Goal: Information Seeking & Learning: Learn about a topic

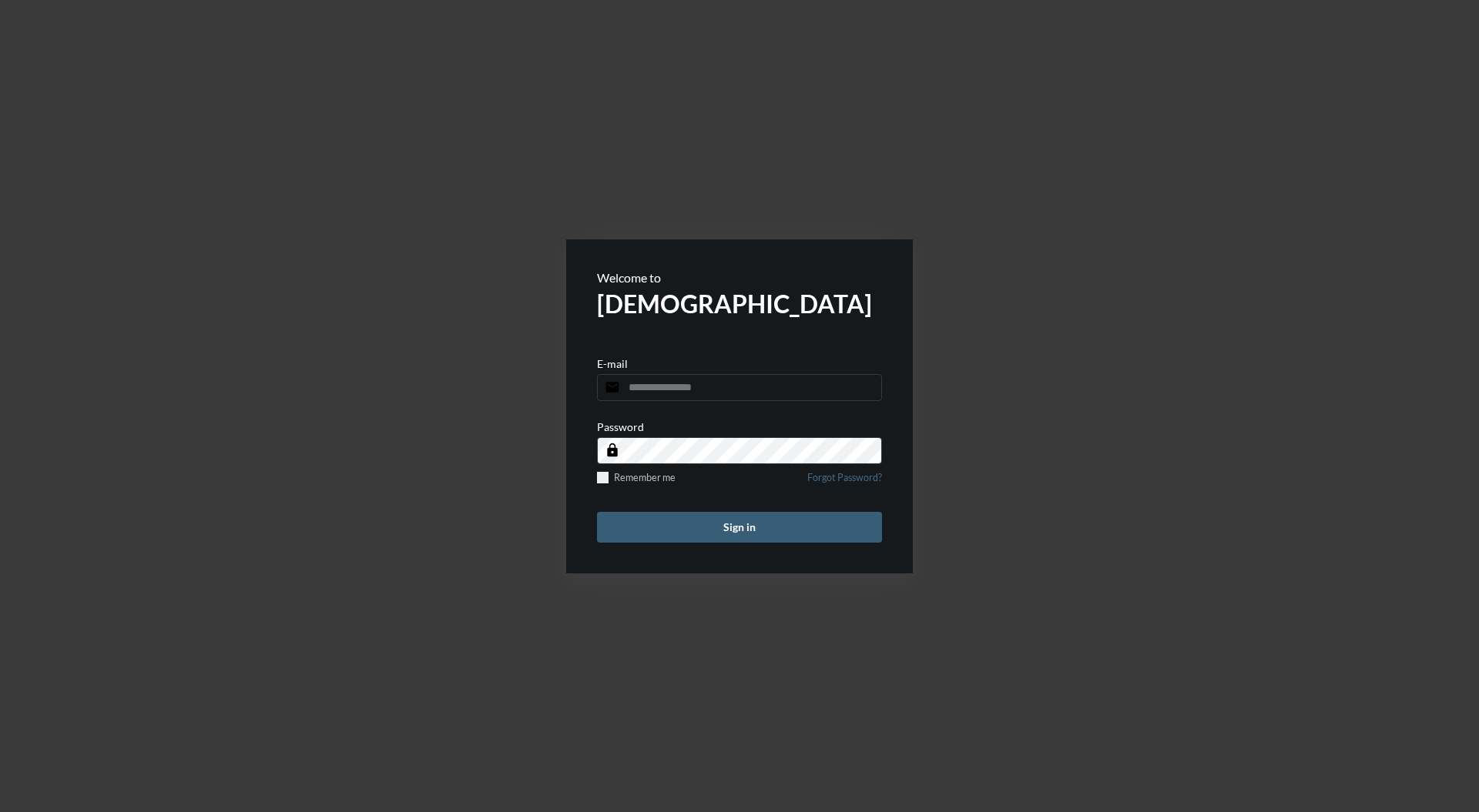
type input "**********"
click at [744, 512] on button "Sign in" at bounding box center [740, 528] width 285 height 31
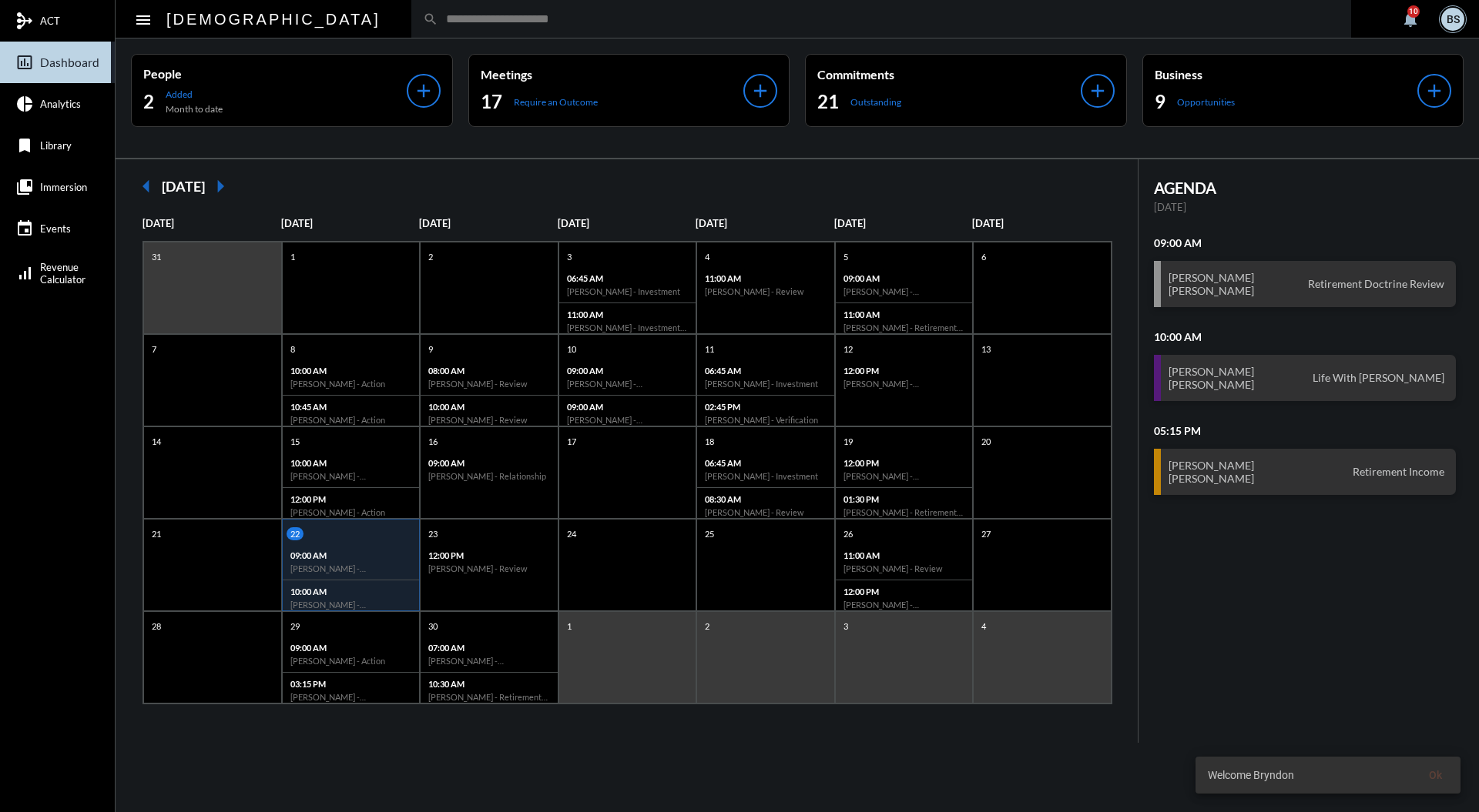
click at [629, 22] on input "text" at bounding box center [888, 19] width 901 height 13
type input "*******"
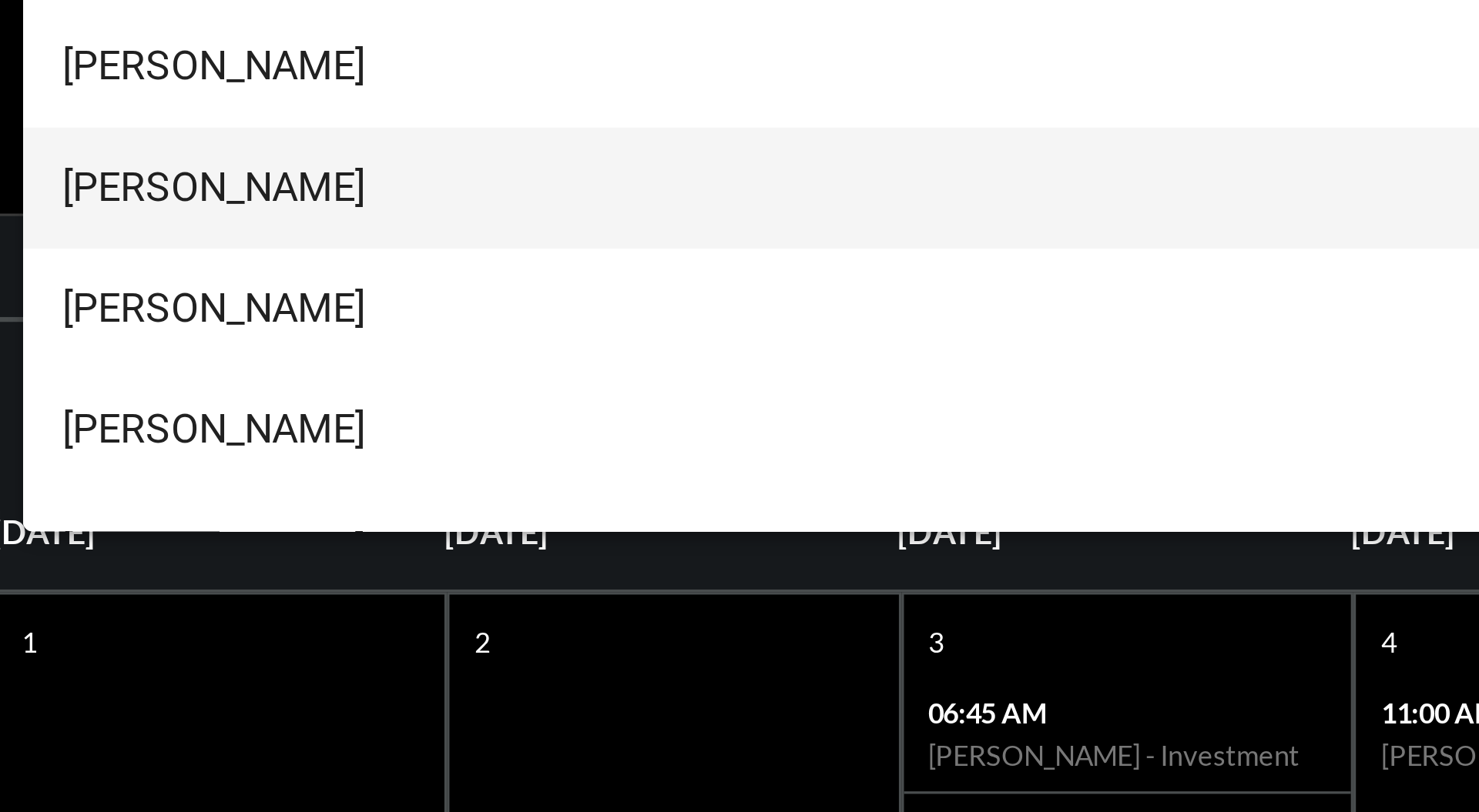
click at [458, 116] on span "Lynn Moersch" at bounding box center [815, 118] width 1025 height 37
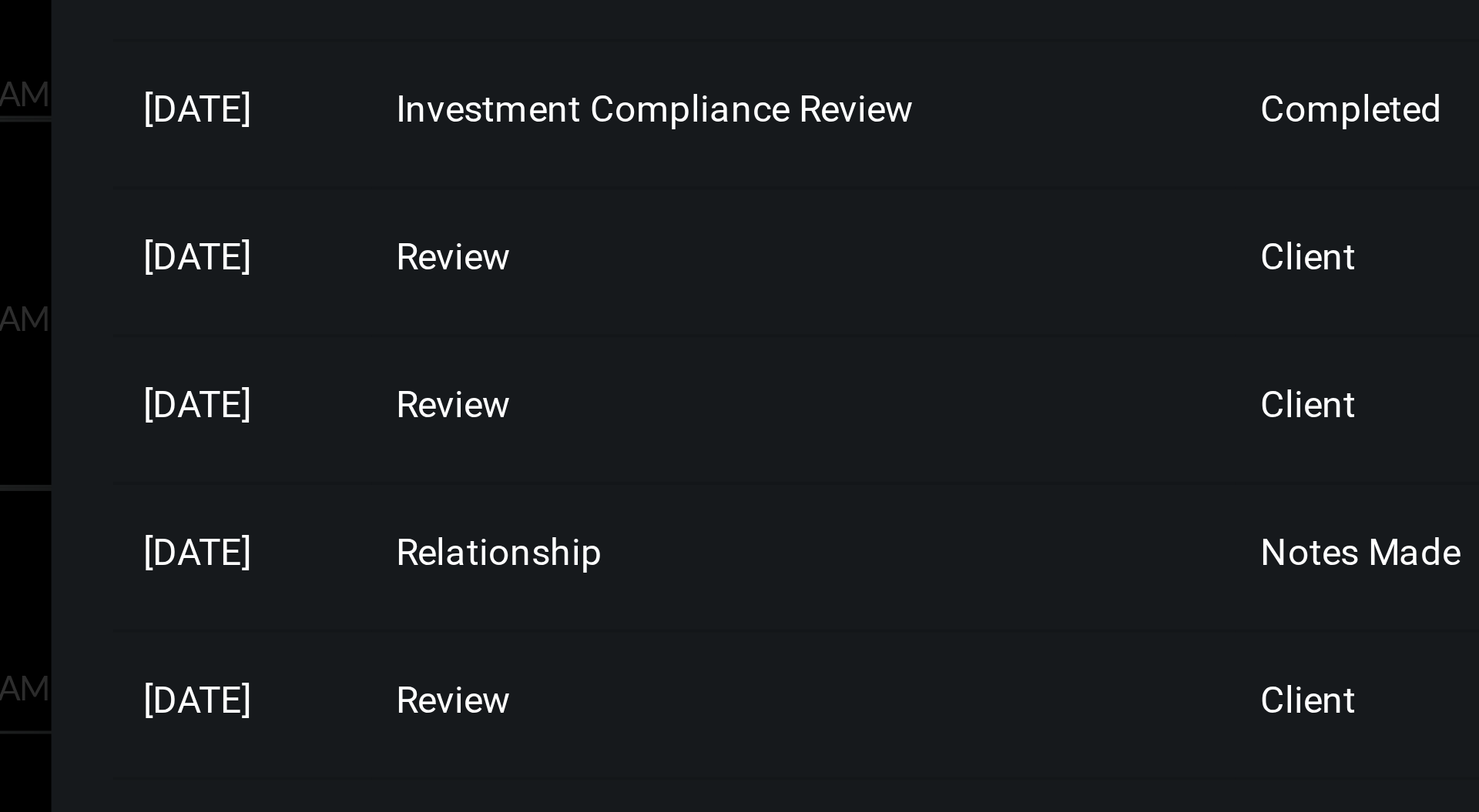
scroll to position [16, 0]
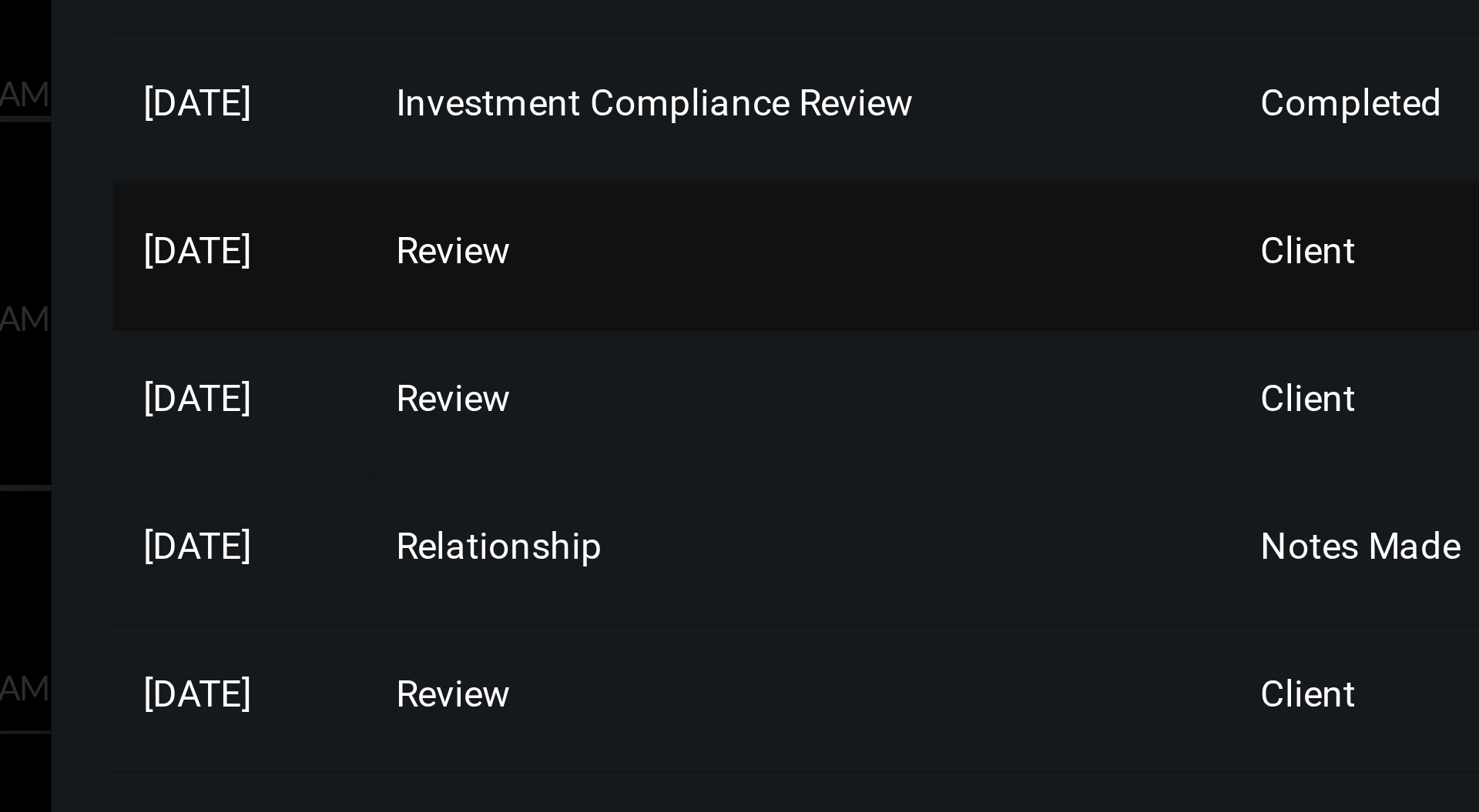
click at [1041, 362] on td "Review" at bounding box center [1090, 368] width 216 height 37
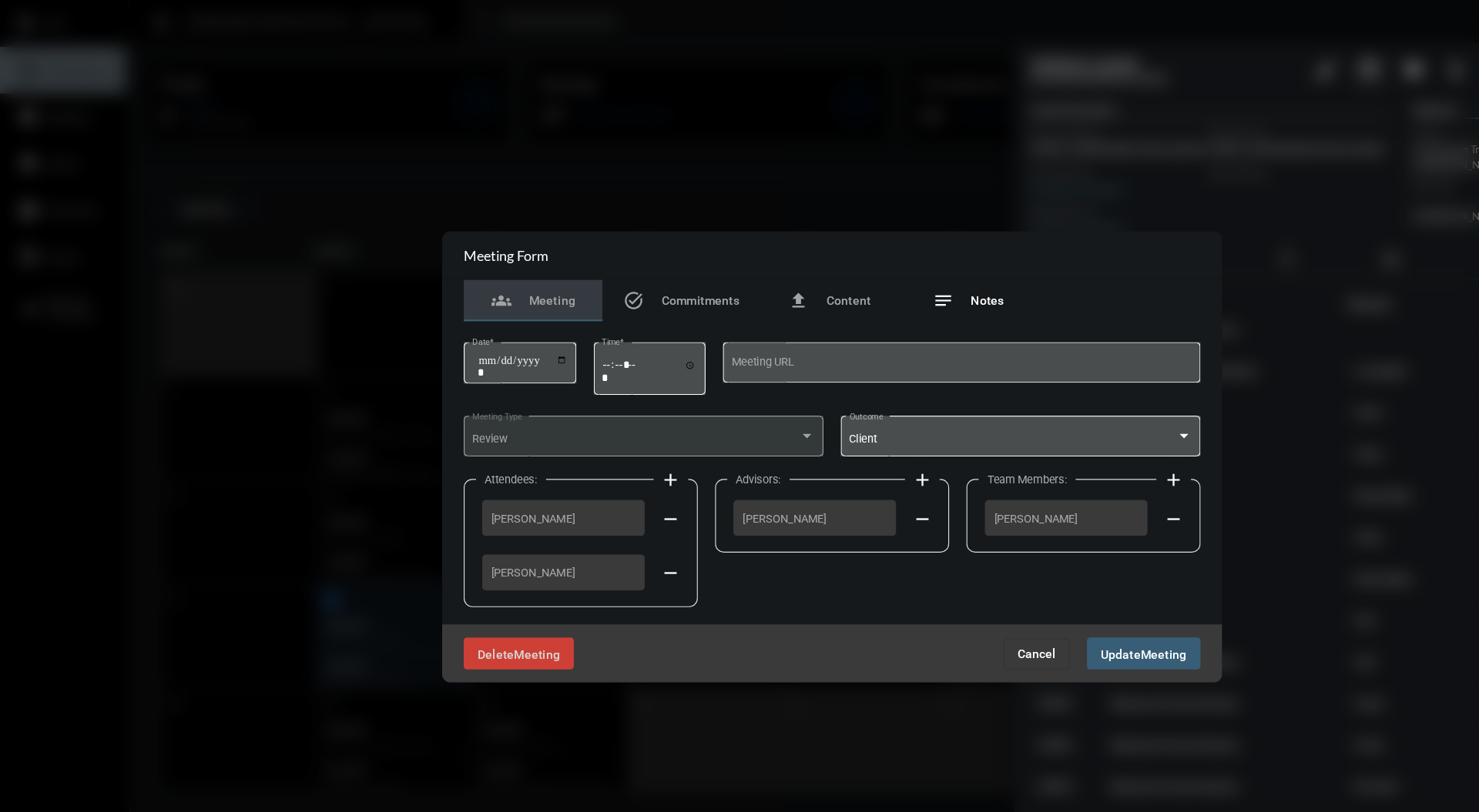
click at [876, 270] on span "Notes" at bounding box center [877, 266] width 30 height 12
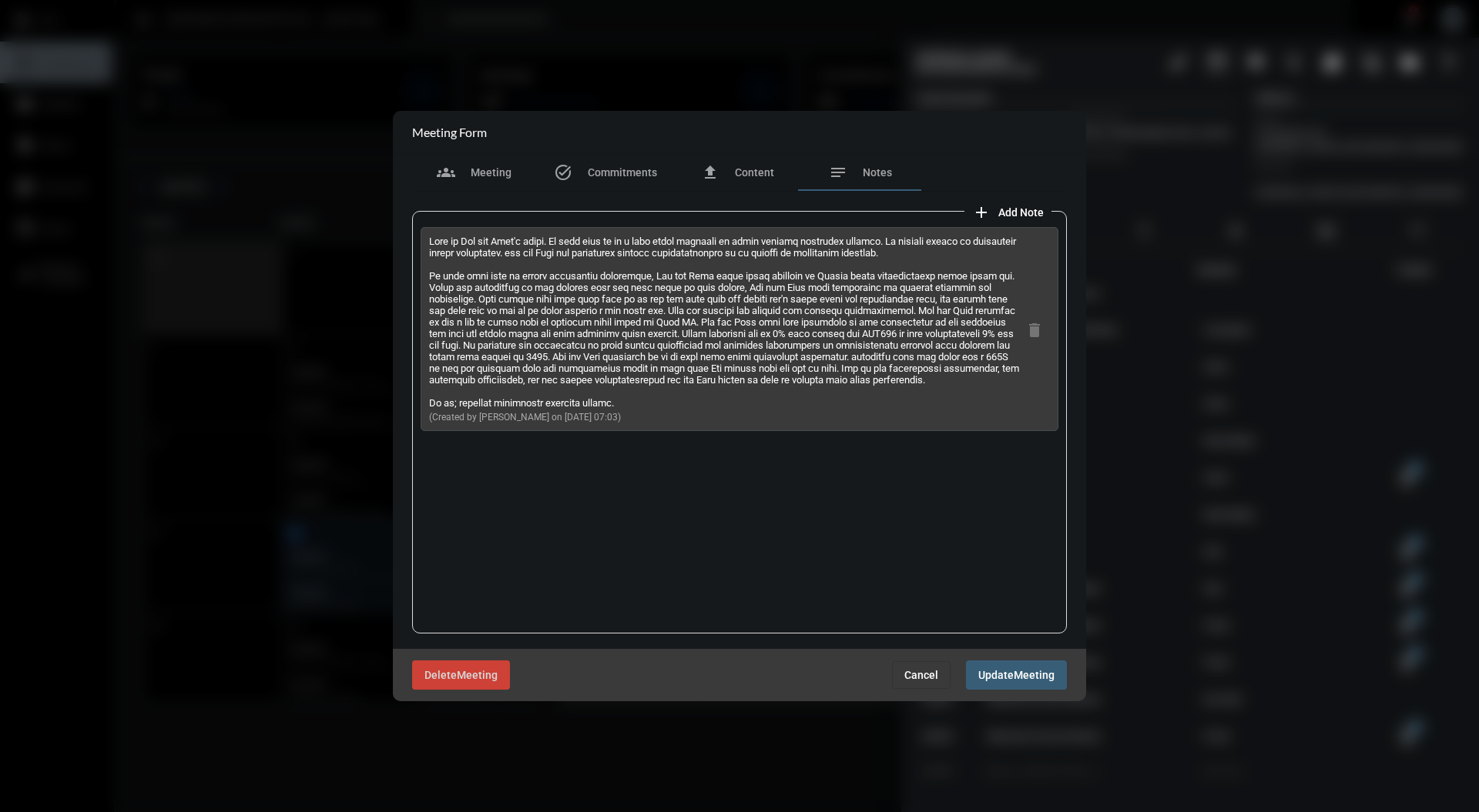
click at [917, 669] on span "Cancel" at bounding box center [921, 674] width 34 height 12
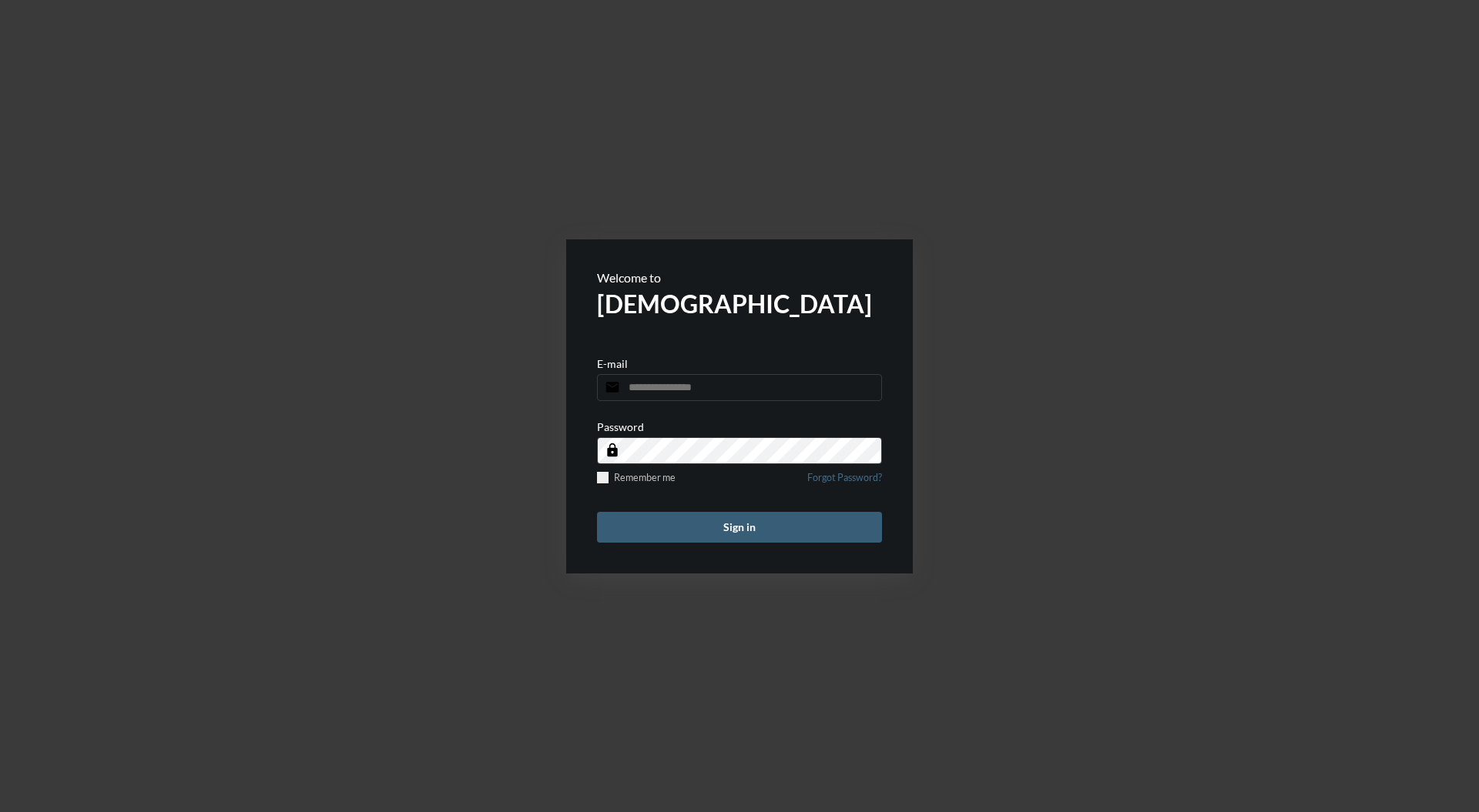
type input "**********"
click at [756, 520] on button "Sign in" at bounding box center [740, 528] width 285 height 31
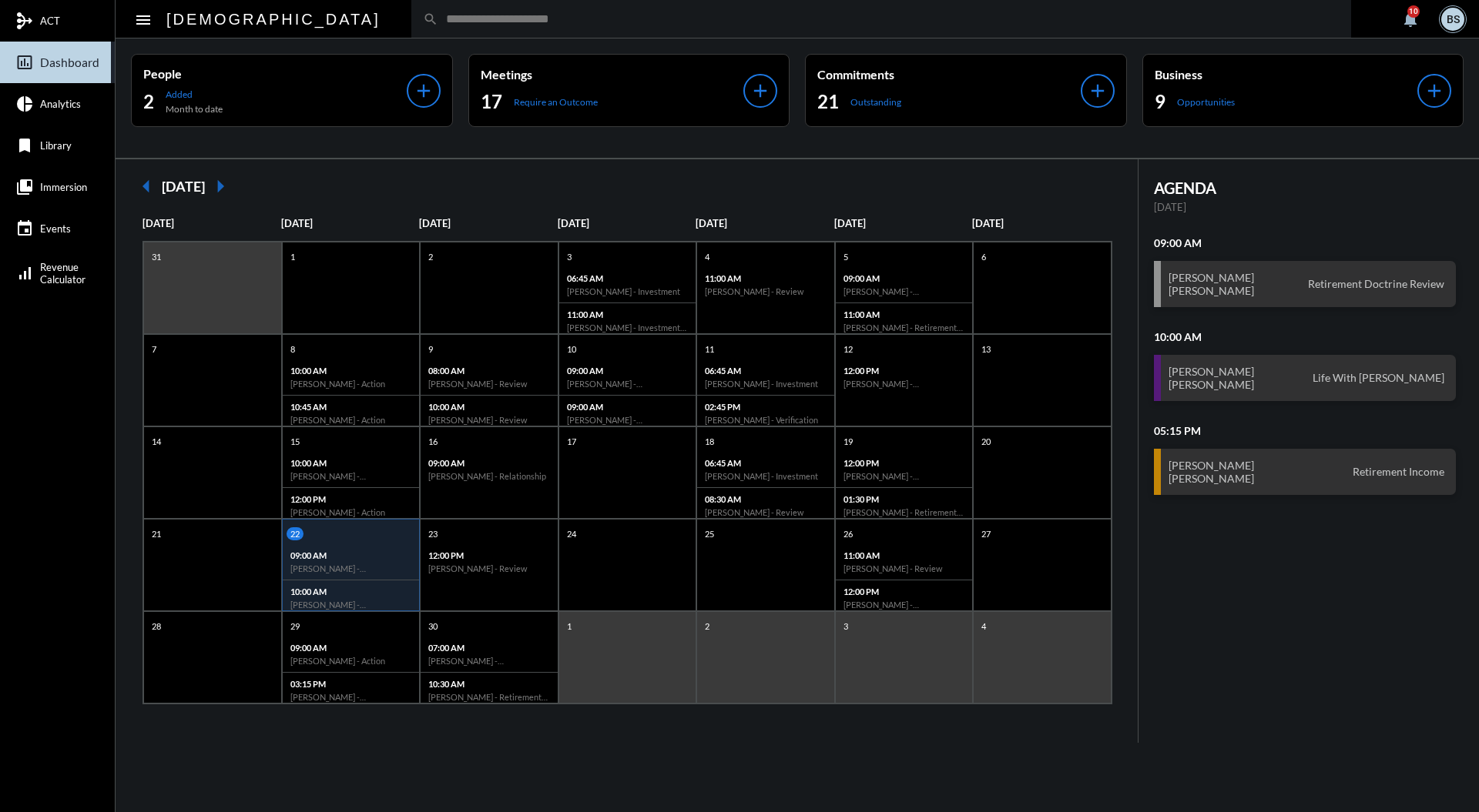
click at [617, 16] on input "text" at bounding box center [888, 19] width 901 height 13
type input "*********"
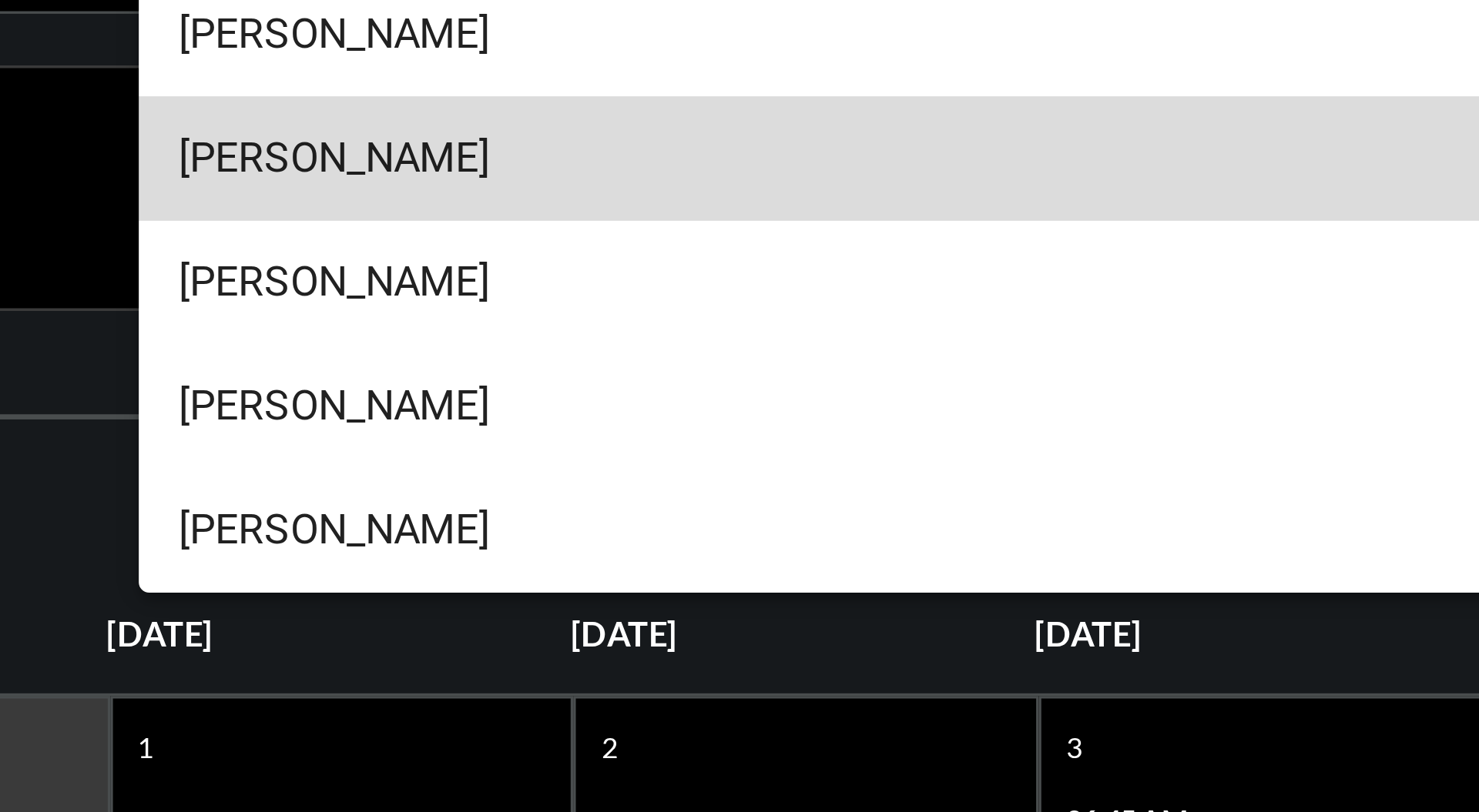
click at [418, 75] on span "[PERSON_NAME]" at bounding box center [815, 81] width 1025 height 37
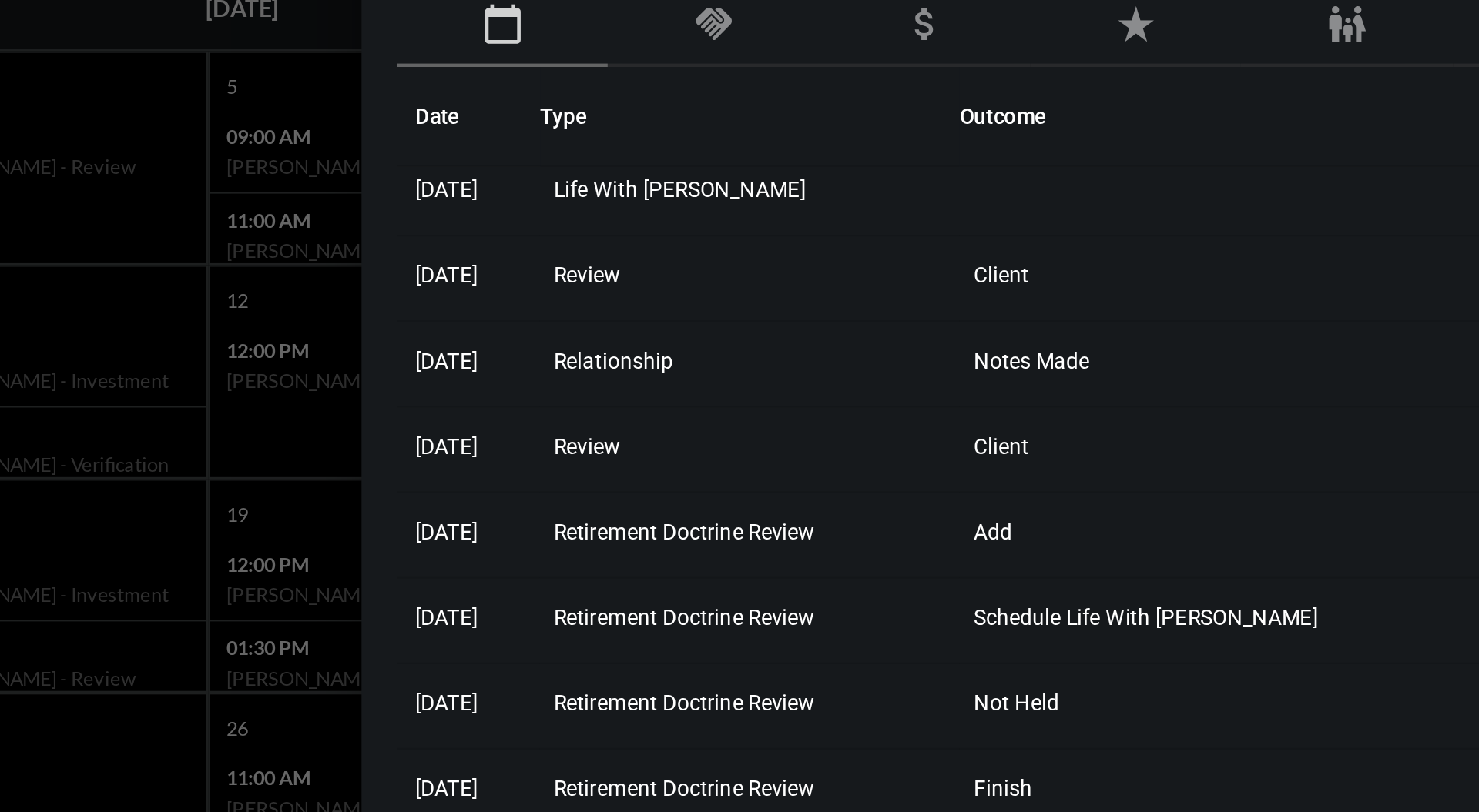
scroll to position [7, 0]
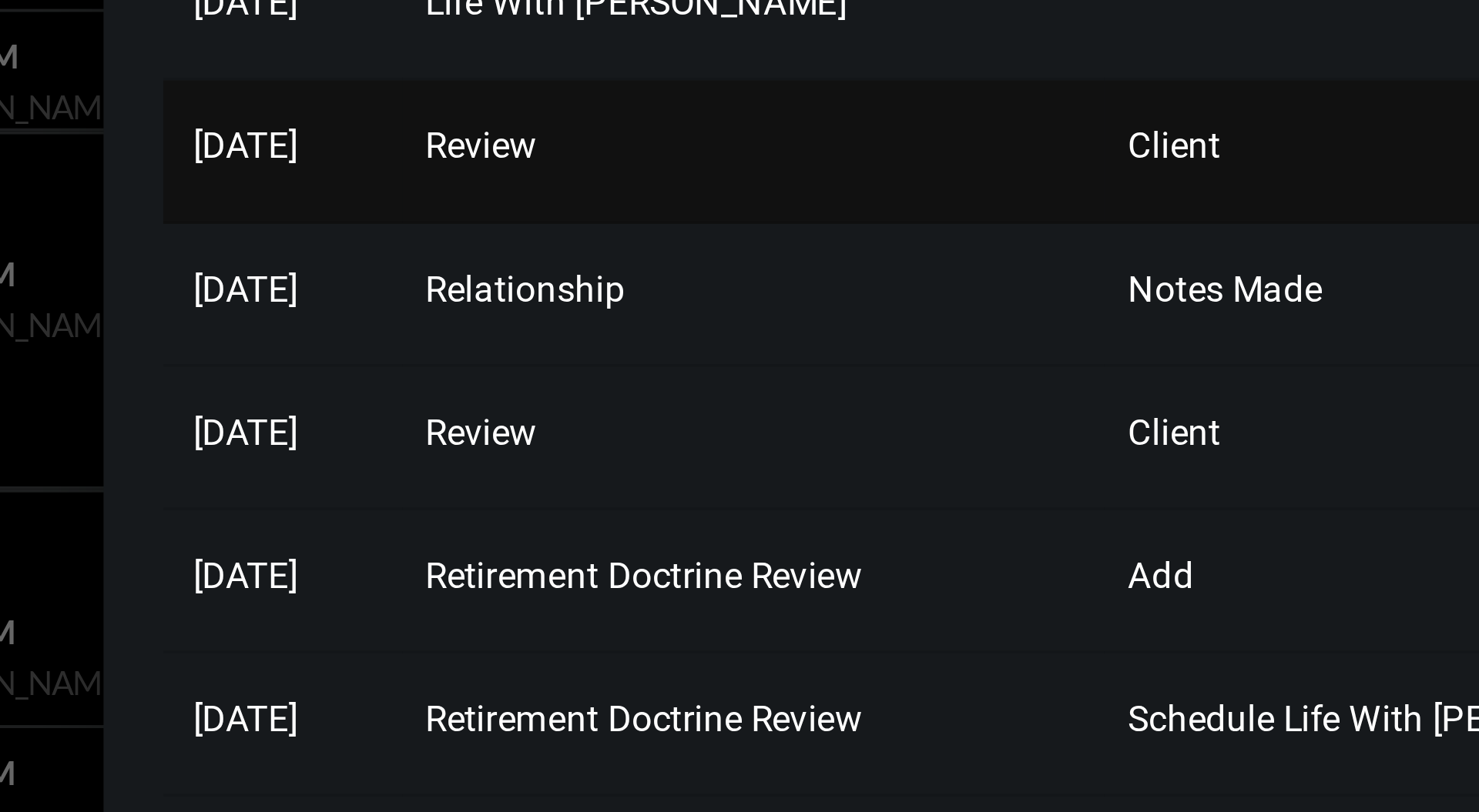
click at [1013, 338] on span "Review" at bounding box center [998, 338] width 29 height 11
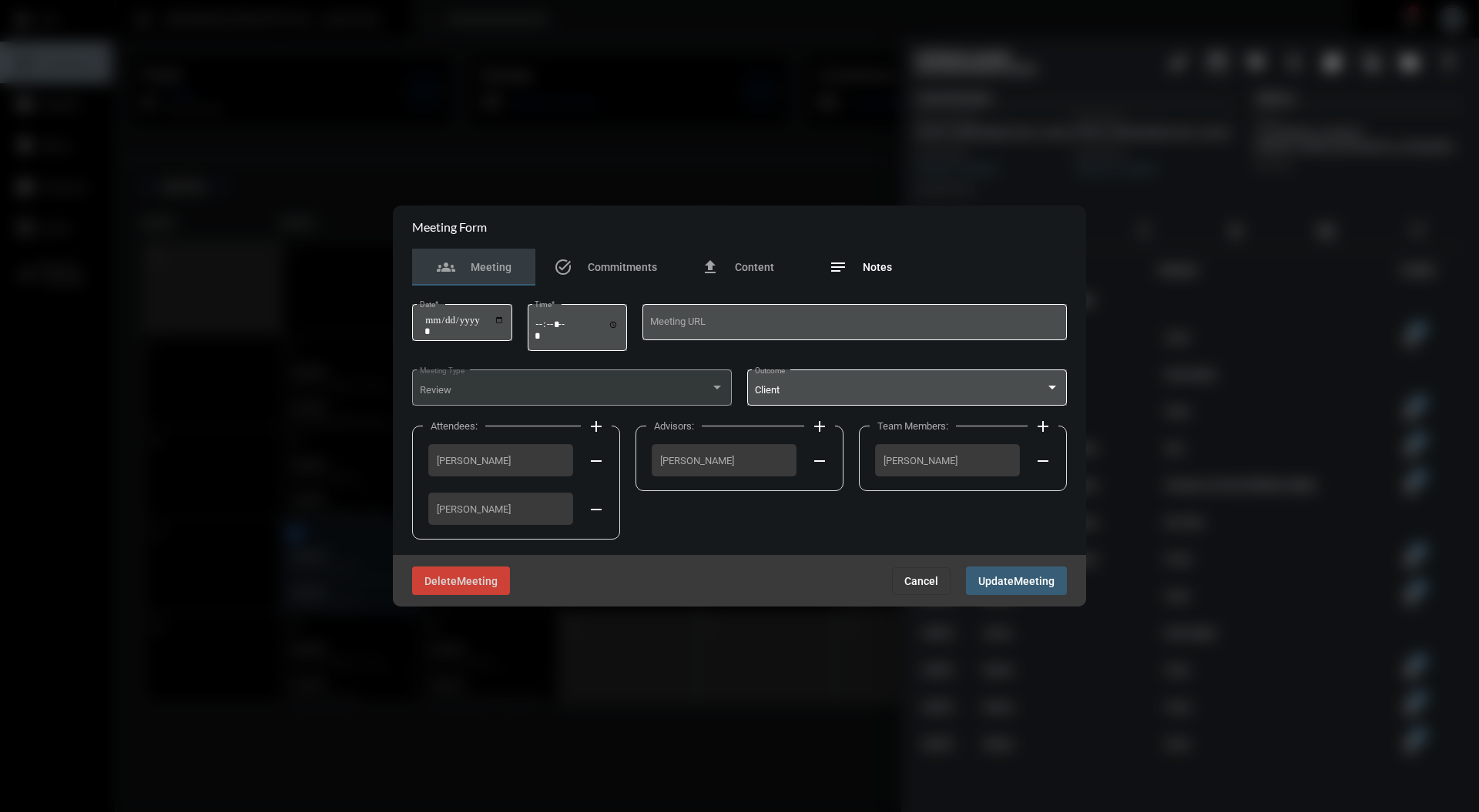
click at [873, 274] on div "notes Notes" at bounding box center [860, 267] width 63 height 19
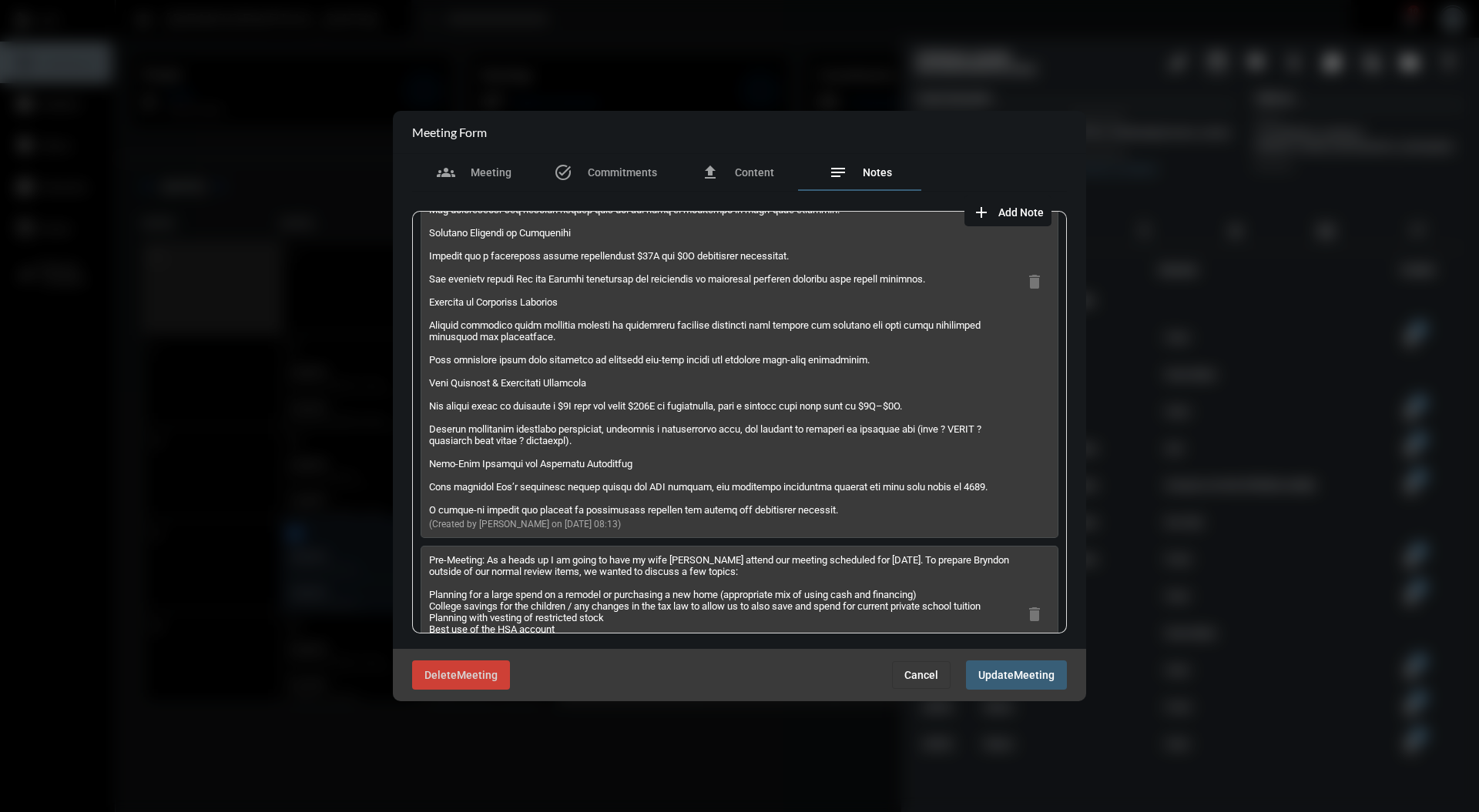
scroll to position [0, 0]
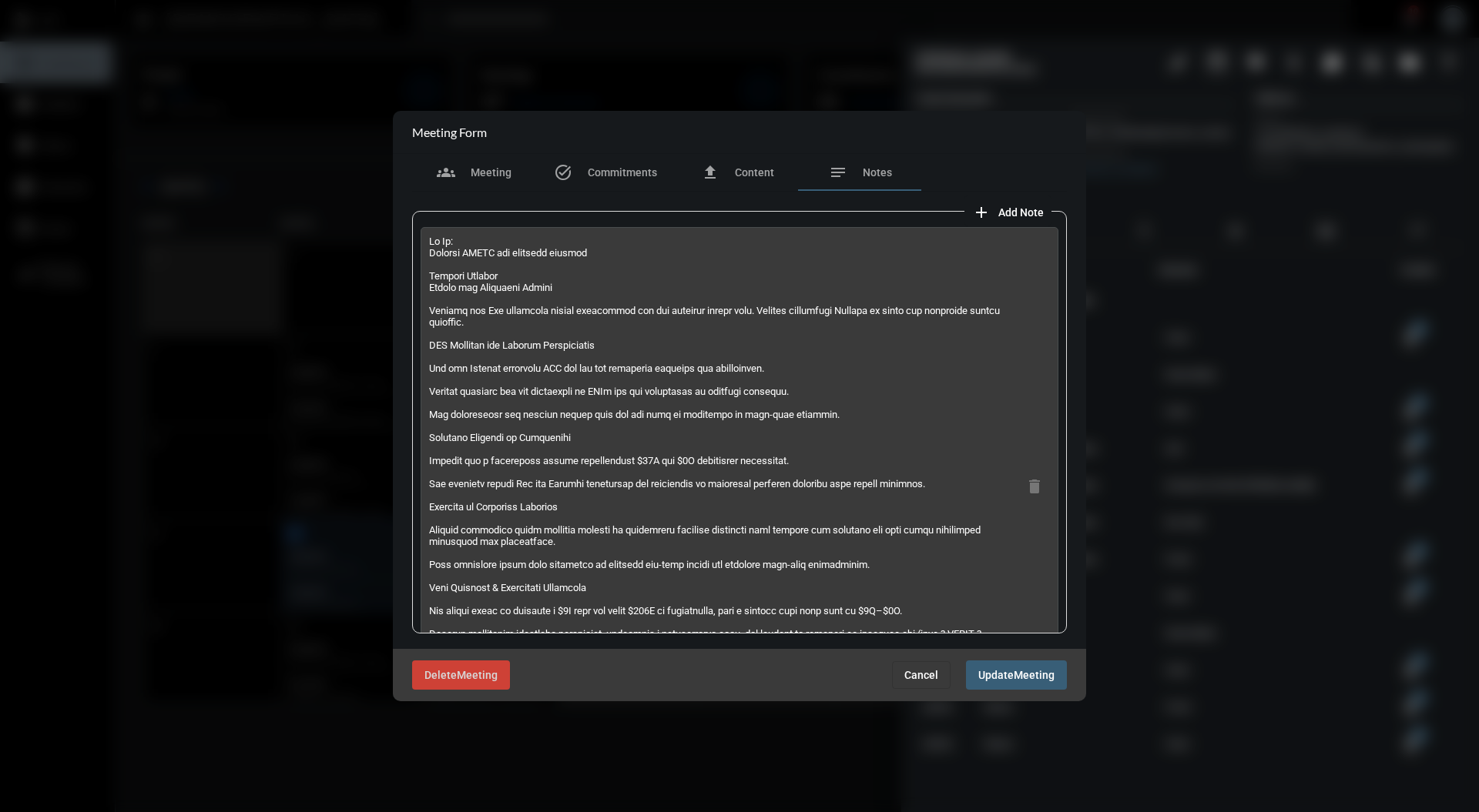
click at [908, 691] on div "Delete Meeting Cancel Update Meeting" at bounding box center [739, 674] width 693 height 52
click at [914, 669] on span "Cancel" at bounding box center [921, 674] width 34 height 12
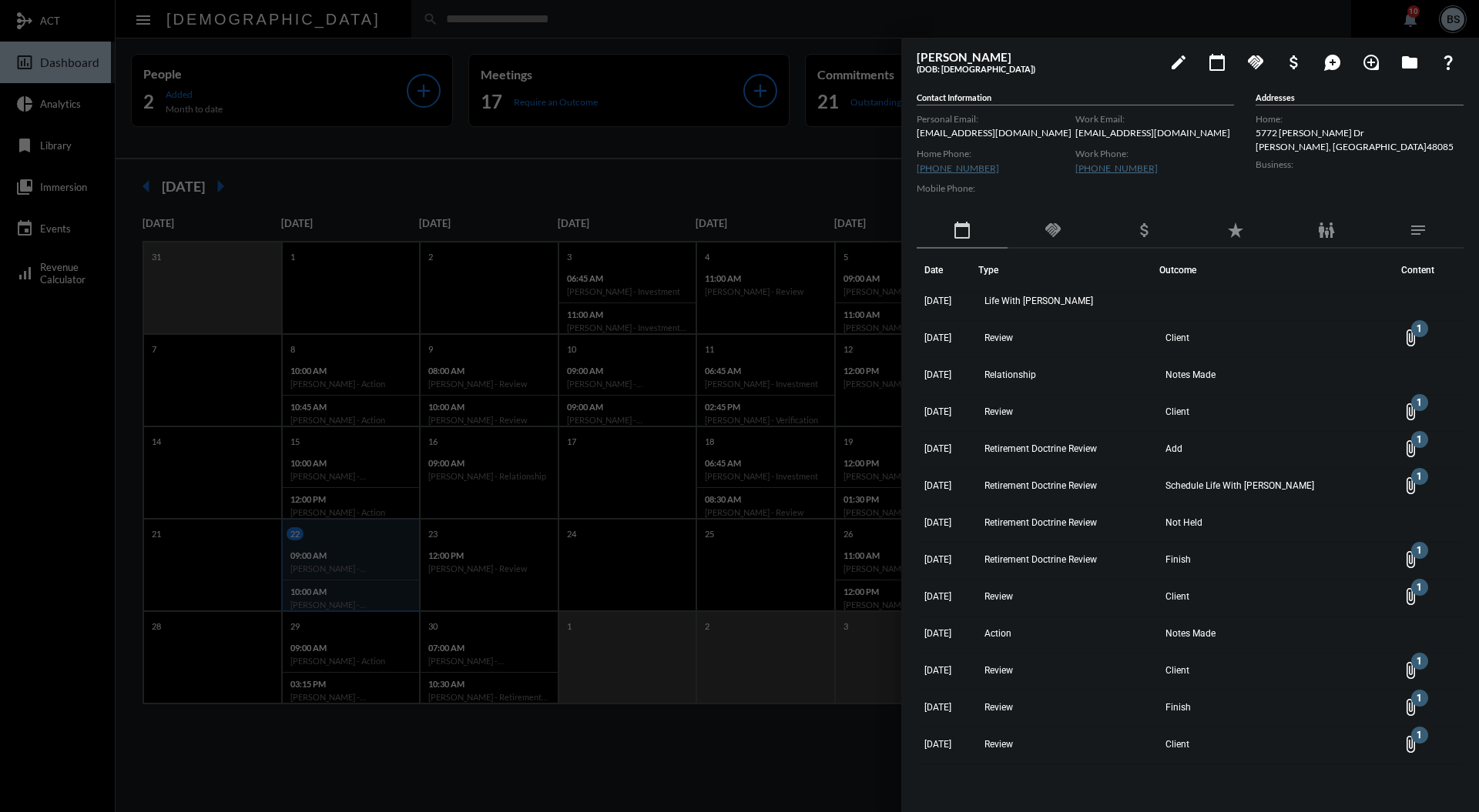
click at [726, 175] on div at bounding box center [740, 406] width 1479 height 812
